Goal: Task Accomplishment & Management: Manage account settings

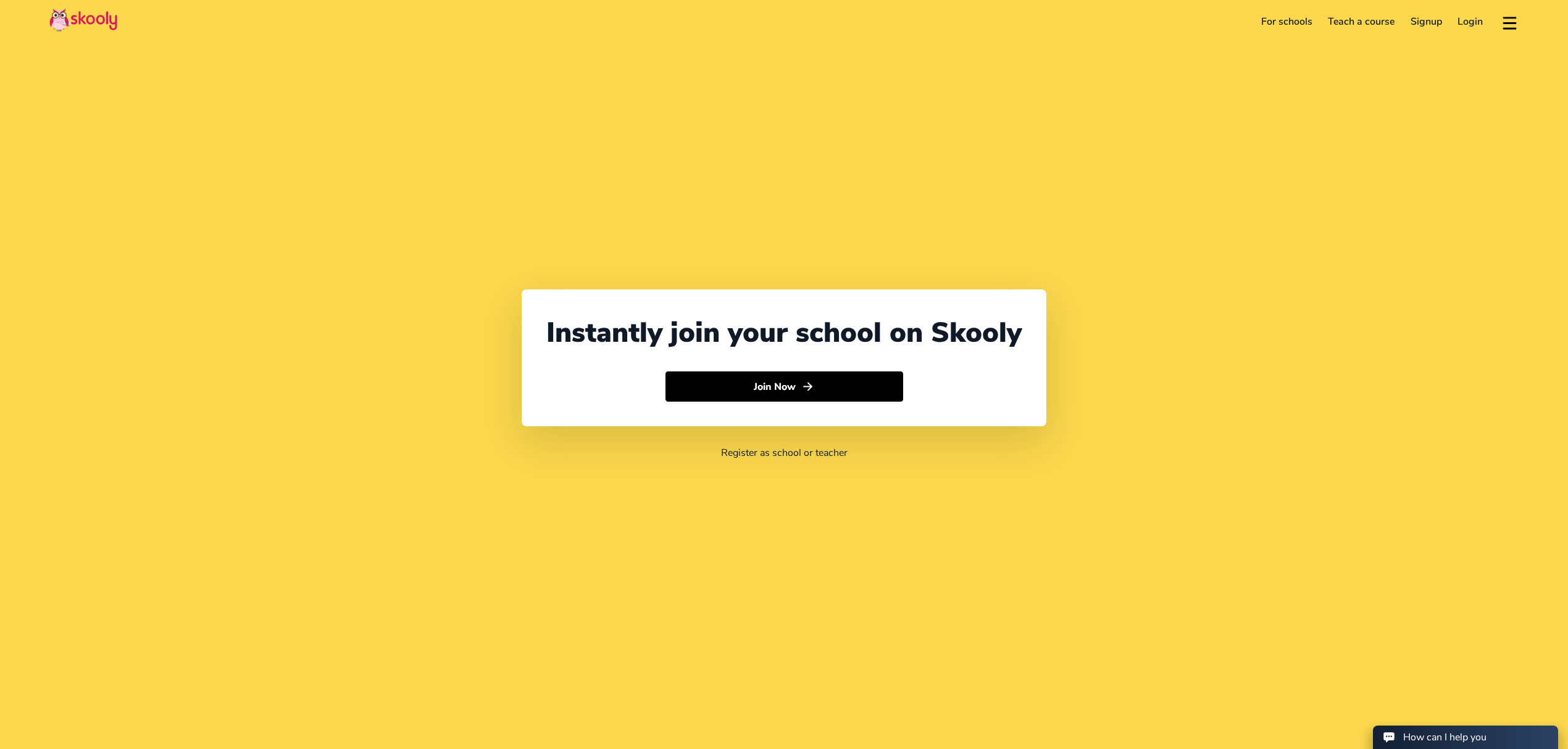
click at [1473, 21] on link "Login" at bounding box center [1471, 22] width 41 height 20
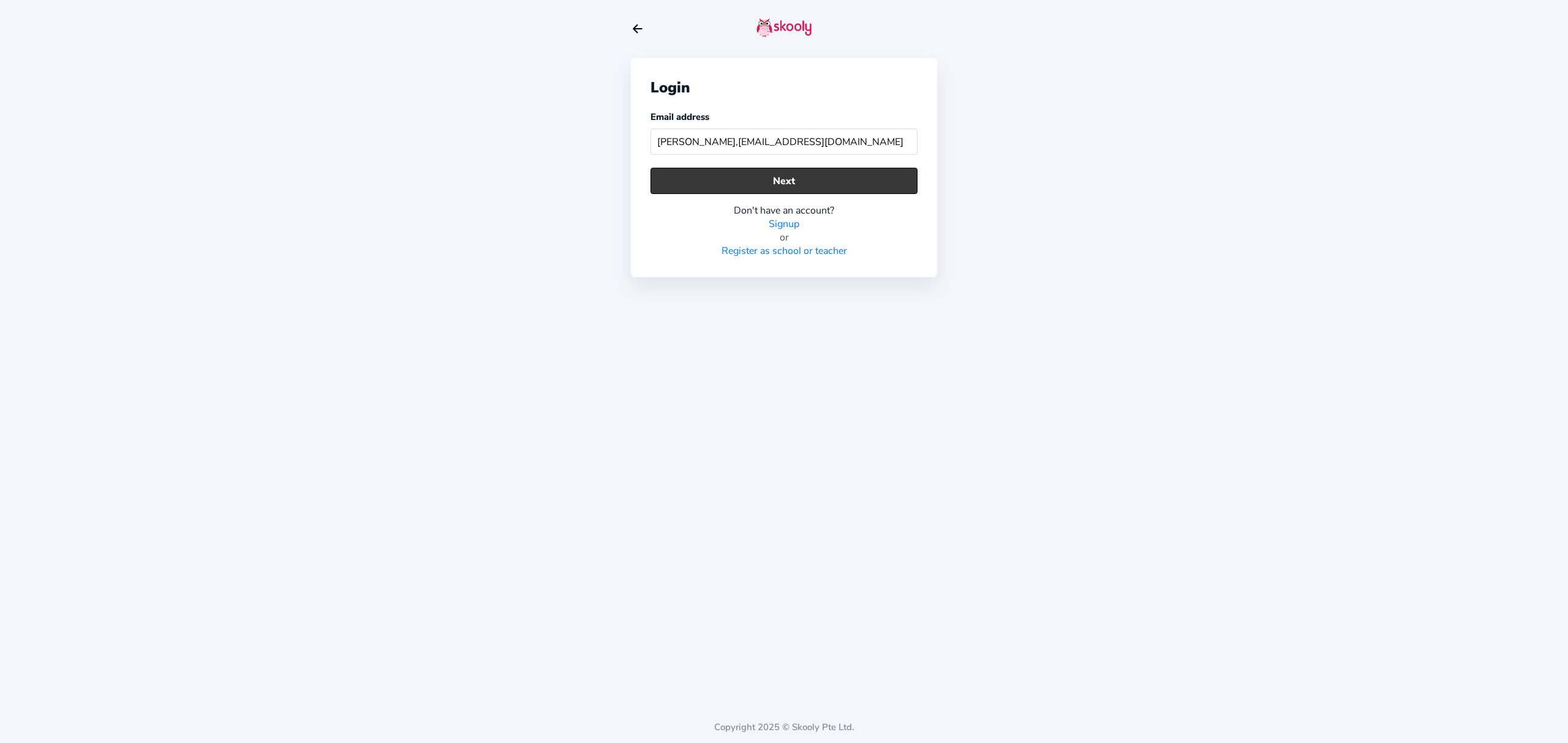
click at [904, 169] on button "Next" at bounding box center [783, 181] width 267 height 26
click at [779, 179] on button "Next" at bounding box center [783, 181] width 267 height 26
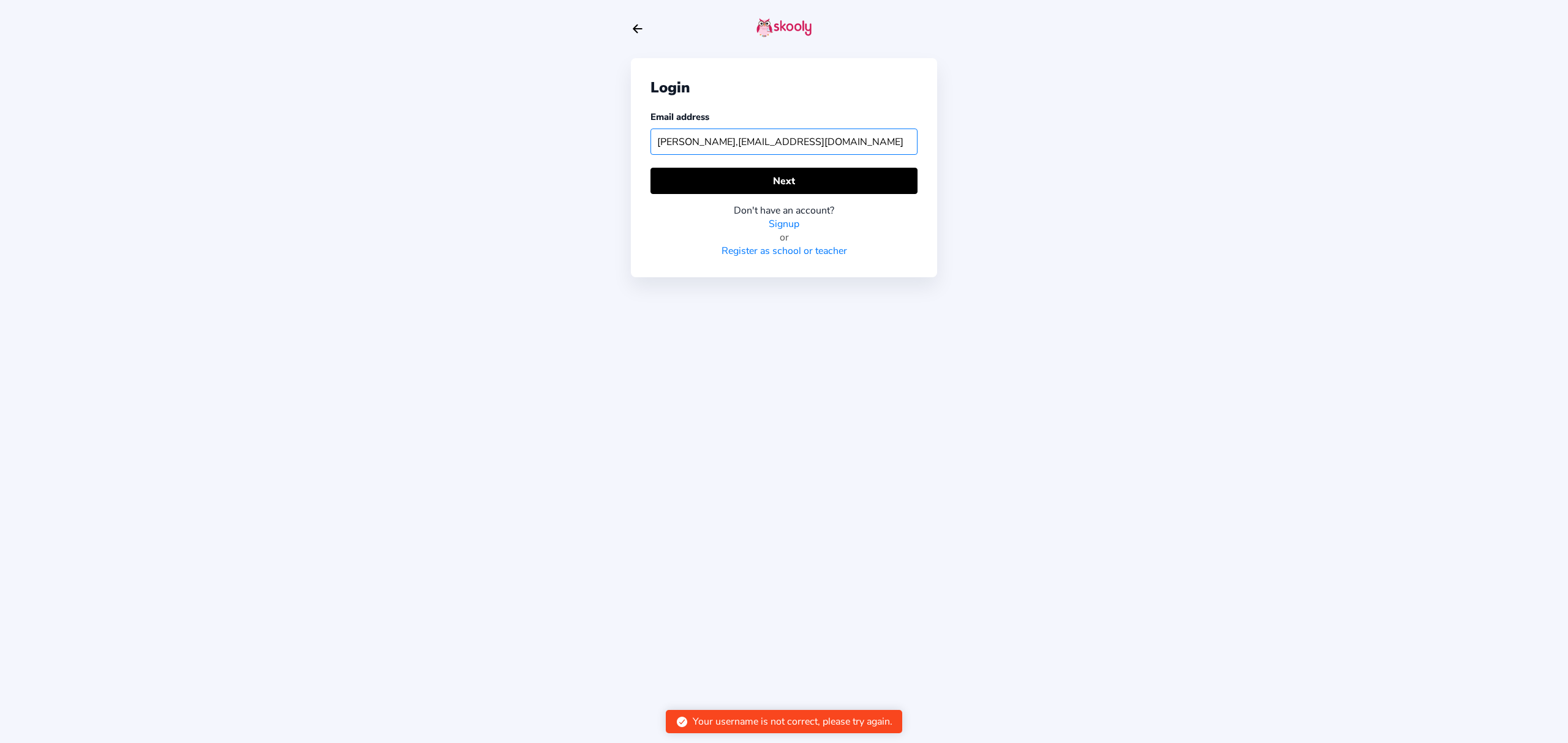
click at [829, 151] on input "[PERSON_NAME],[EMAIL_ADDRESS][DOMAIN_NAME]" at bounding box center [783, 142] width 267 height 26
click at [829, 150] on input "[PERSON_NAME],[EMAIL_ADDRESS][DOMAIN_NAME]" at bounding box center [783, 142] width 267 height 26
click at [684, 143] on input "[PERSON_NAME],[EMAIL_ADDRESS][DOMAIN_NAME]" at bounding box center [783, 142] width 267 height 26
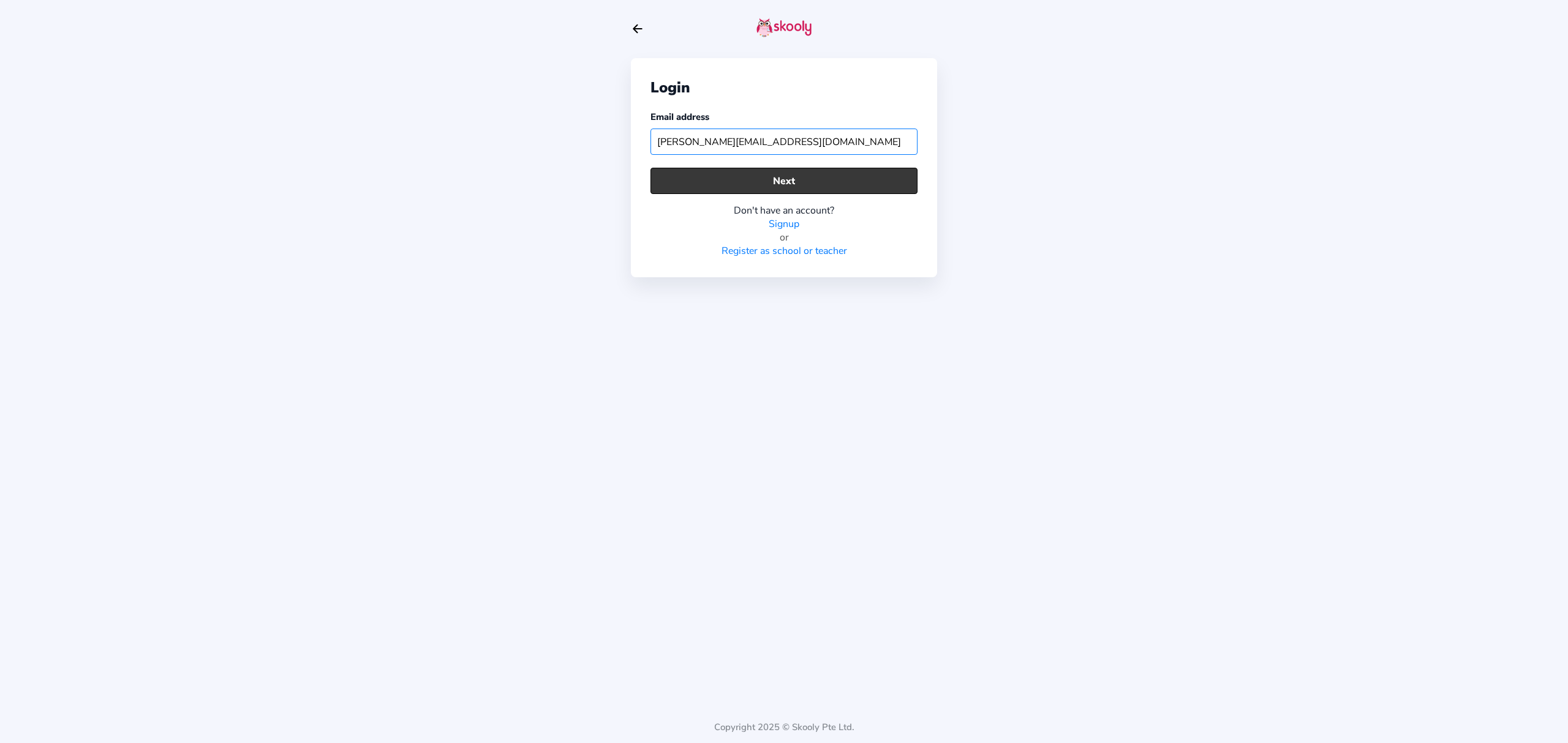
type input "[PERSON_NAME][EMAIL_ADDRESS][DOMAIN_NAME]"
click at [793, 171] on button "Next" at bounding box center [783, 181] width 267 height 26
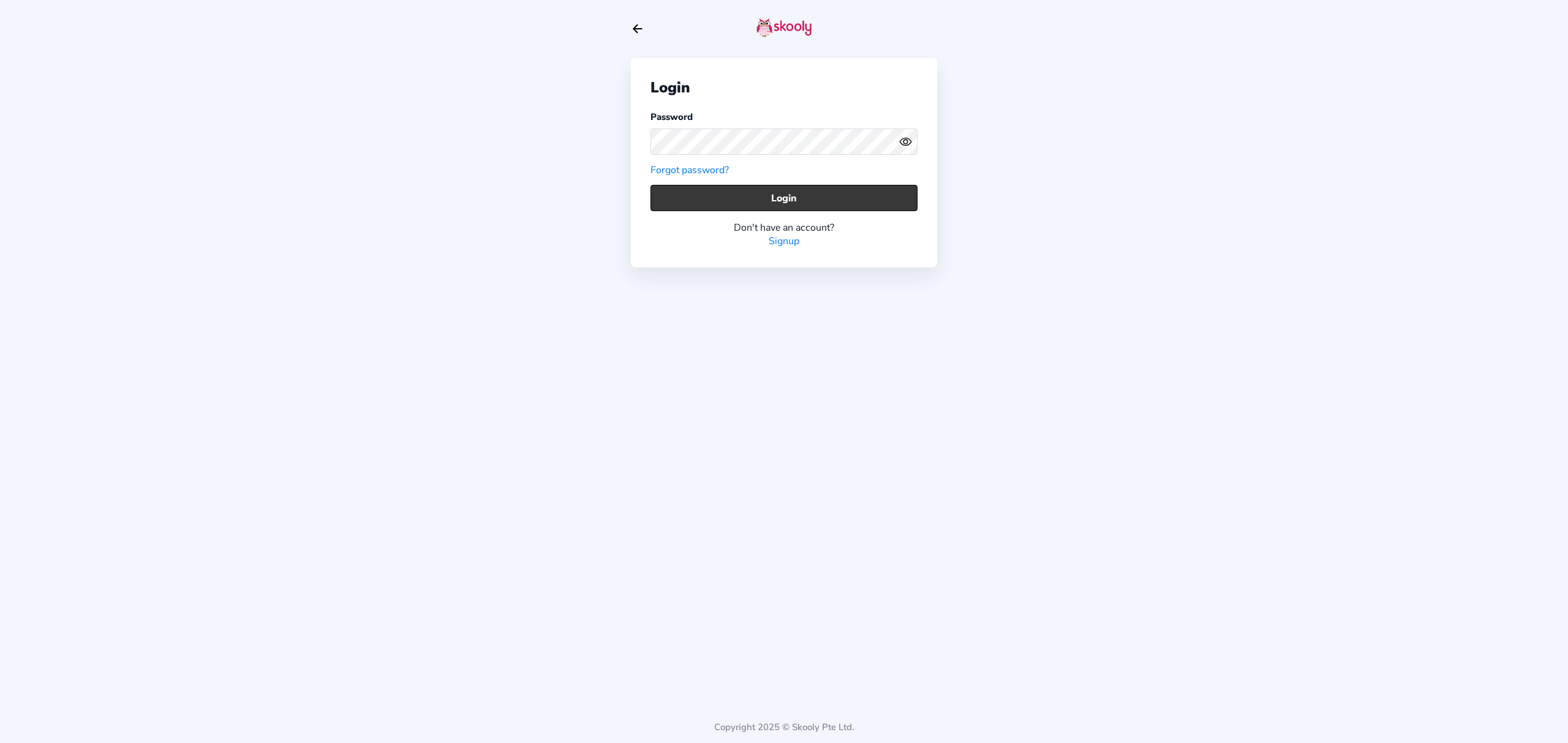
click at [794, 185] on button "Login" at bounding box center [783, 198] width 267 height 26
